Goal: Information Seeking & Learning: Check status

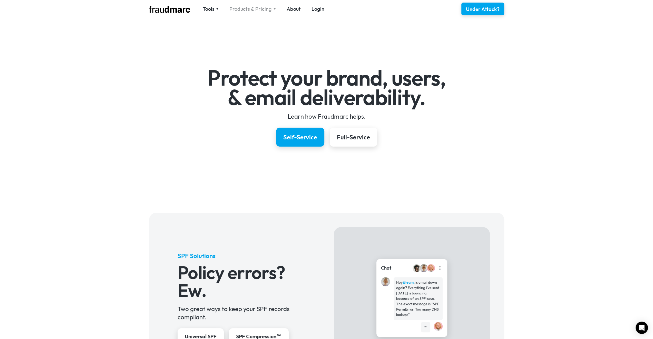
click at [258, 11] on div "Products & Pricing" at bounding box center [250, 8] width 42 height 7
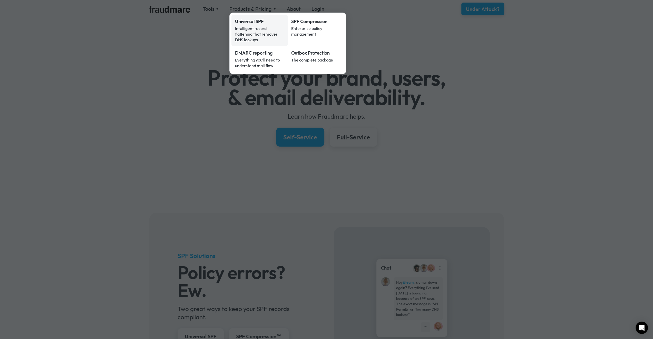
click at [252, 29] on div "Intelligent record flattening that removes DNS lookups" at bounding box center [259, 34] width 49 height 17
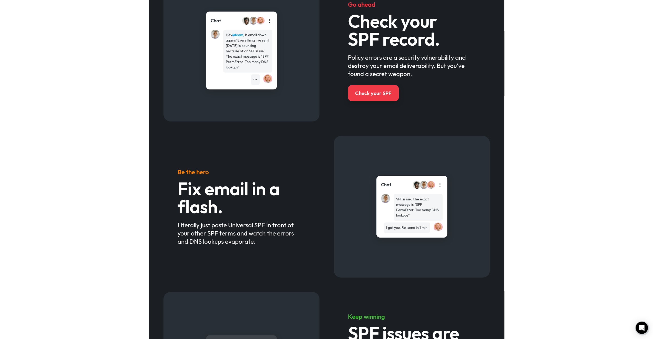
scroll to position [282, 0]
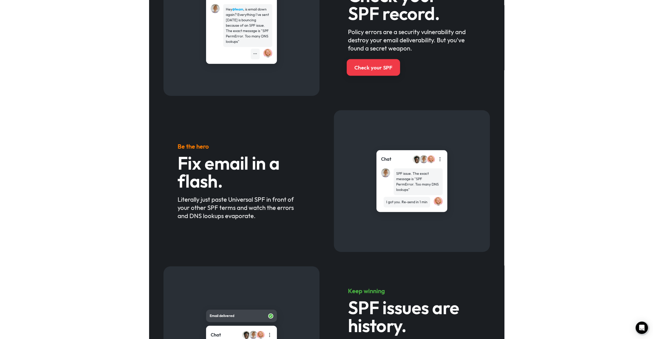
click at [379, 65] on div "Check your SPF" at bounding box center [373, 67] width 38 height 7
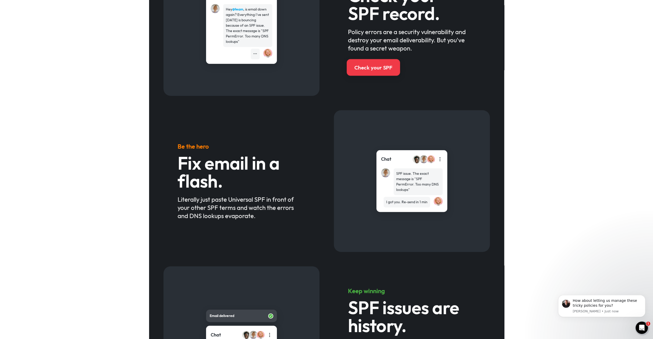
scroll to position [0, 0]
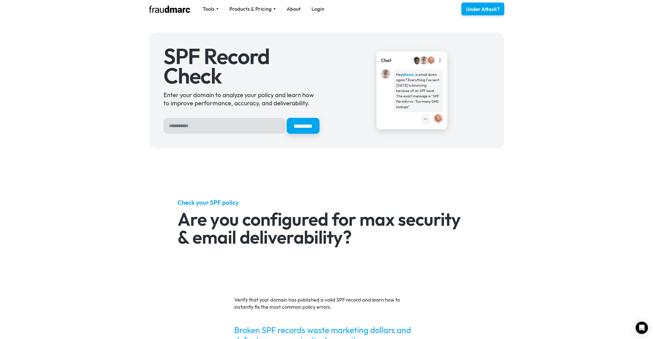
click at [214, 123] on input "Hero Sign Up Form" at bounding box center [223, 126] width 121 height 16
type input "*******"
click at [301, 126] on input "*********" at bounding box center [302, 126] width 34 height 17
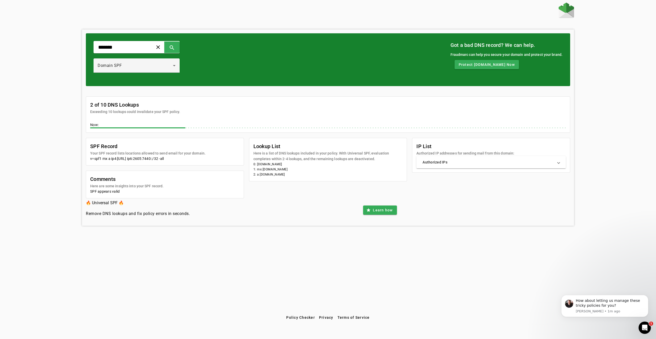
drag, startPoint x: 124, startPoint y: 124, endPoint x: 191, endPoint y: 121, distance: 67.0
click at [191, 121] on div "2 of 10 DNS Lookups Exceeding 10 lookups could invalidate your SPF policy. Now:" at bounding box center [328, 115] width 484 height 36
click at [168, 123] on div "Now:" at bounding box center [328, 125] width 476 height 6
click at [455, 164] on mat-panel-title "Authorized IPs" at bounding box center [488, 162] width 131 height 5
click at [457, 164] on mat-panel-title "Authorized IPs" at bounding box center [488, 164] width 131 height 5
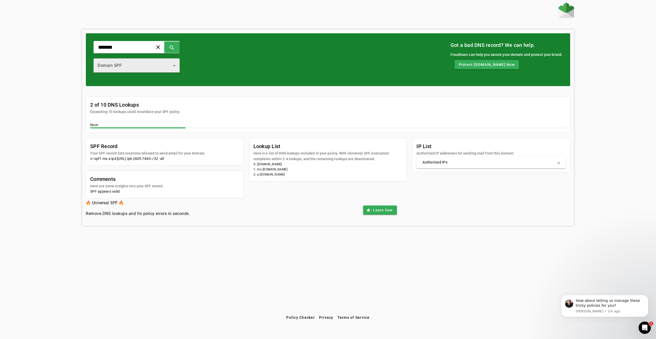
click at [142, 64] on div "Domain SPF" at bounding box center [135, 66] width 75 height 6
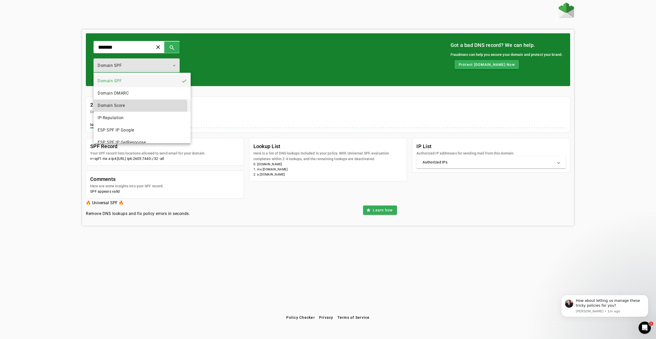
click at [126, 107] on mat-option "Domain Score" at bounding box center [142, 105] width 97 height 12
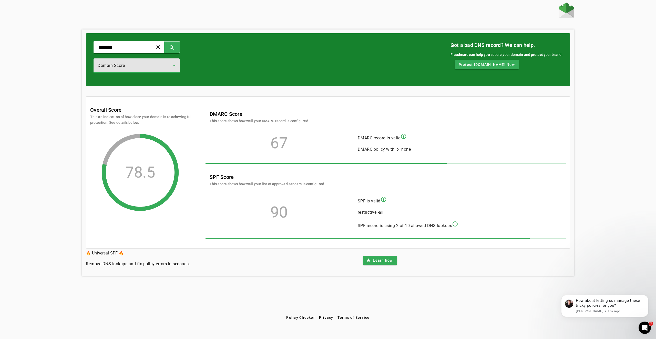
click at [173, 65] on div "Domain Score" at bounding box center [135, 66] width 75 height 6
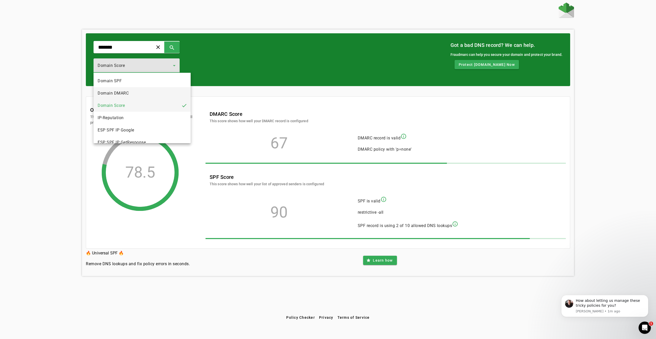
click at [147, 94] on mat-option "Domain DMARC" at bounding box center [142, 93] width 97 height 12
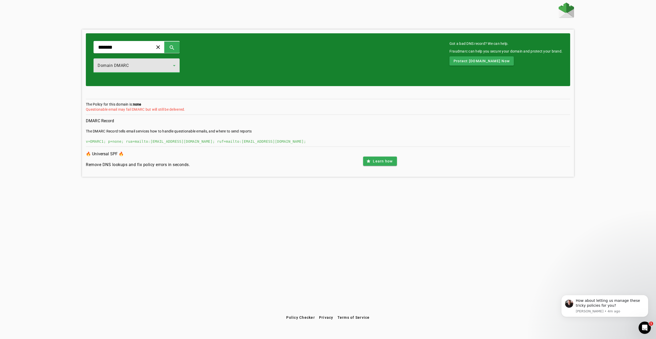
click at [177, 64] on icon at bounding box center [174, 66] width 6 height 6
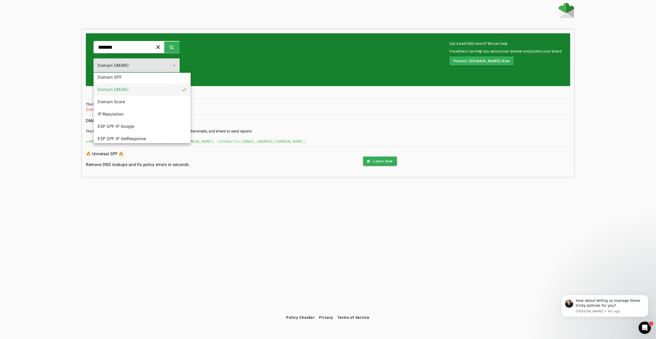
scroll to position [3, 0]
click at [136, 128] on mat-option "ESP SPF IP Google" at bounding box center [142, 128] width 97 height 12
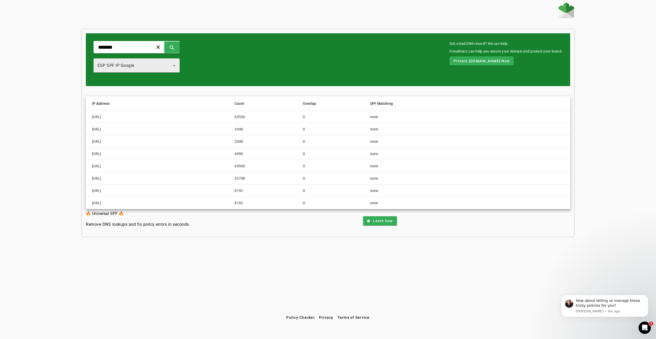
click at [177, 67] on icon at bounding box center [174, 66] width 6 height 6
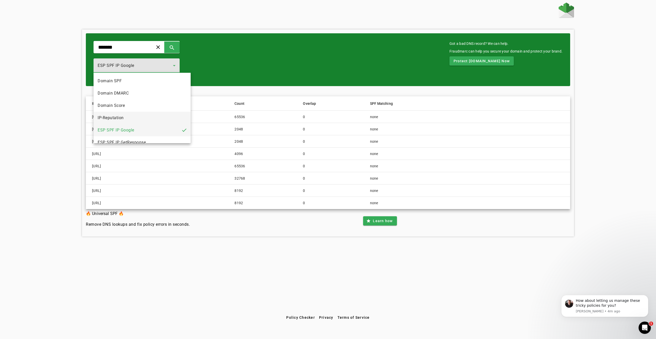
click at [148, 118] on mat-option "IP-Reputation" at bounding box center [142, 118] width 97 height 12
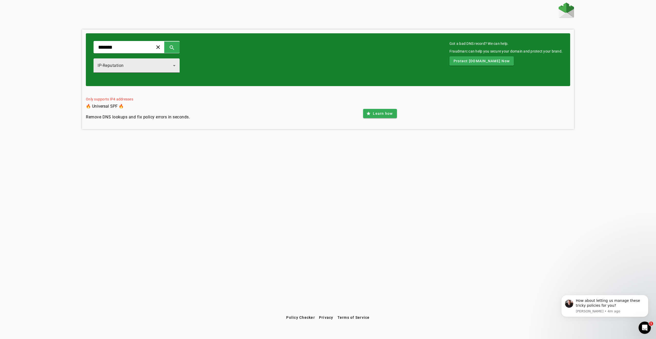
click at [177, 65] on icon at bounding box center [174, 66] width 6 height 6
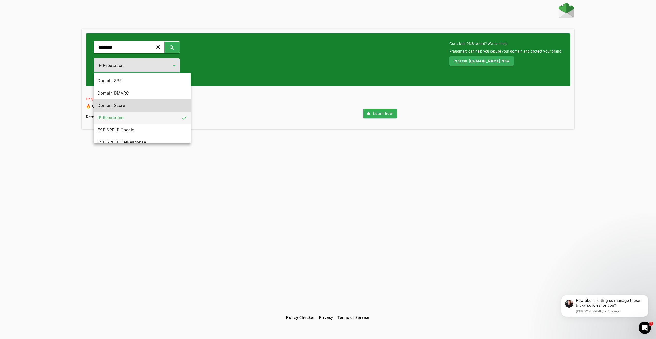
click at [150, 104] on mat-option "Domain Score" at bounding box center [142, 105] width 97 height 12
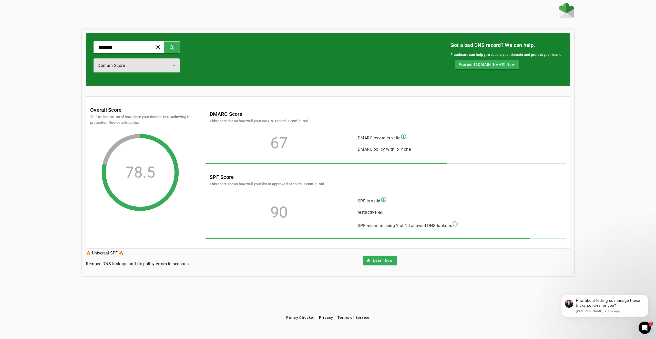
click at [177, 67] on icon at bounding box center [174, 66] width 6 height 6
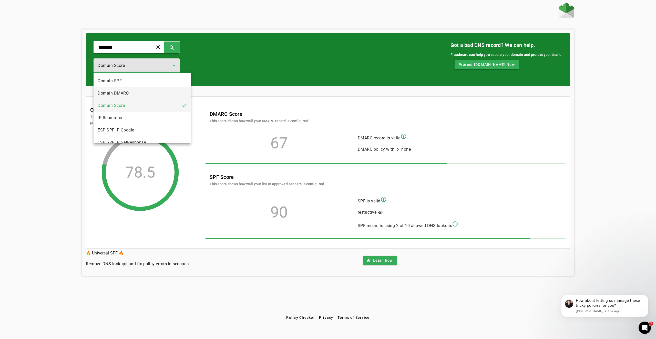
click at [164, 95] on mat-option "Domain DMARC" at bounding box center [142, 93] width 97 height 12
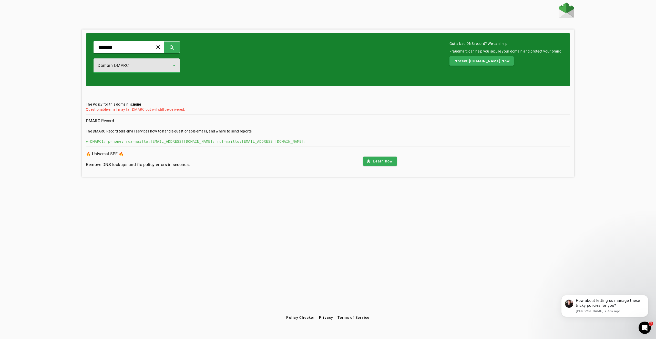
click at [177, 68] on icon at bounding box center [174, 66] width 6 height 6
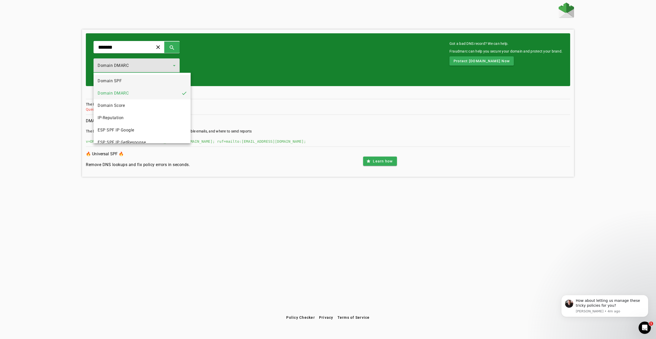
click at [160, 80] on mat-option "Domain SPF" at bounding box center [142, 81] width 97 height 12
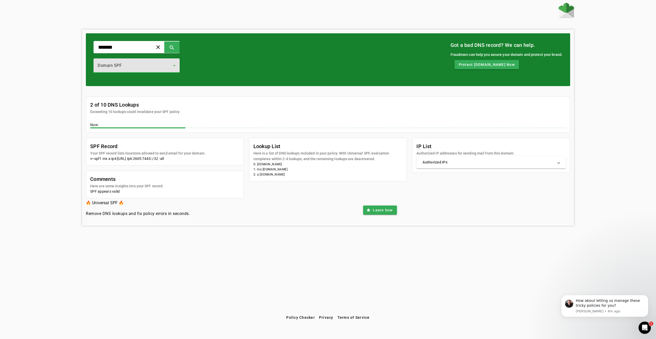
click at [177, 66] on icon at bounding box center [174, 66] width 6 height 6
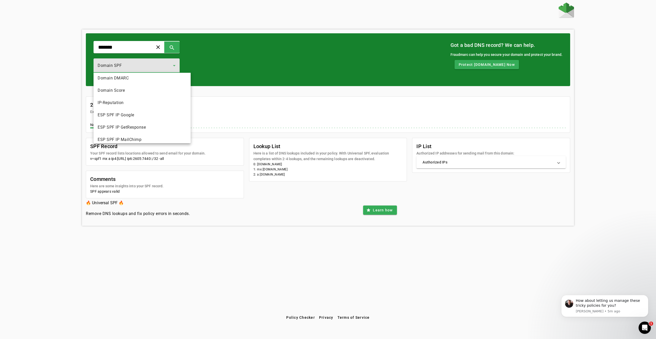
scroll to position [13, 0]
click at [160, 97] on mat-option "Domain Score" at bounding box center [142, 93] width 97 height 12
